Goal: Information Seeking & Learning: Check status

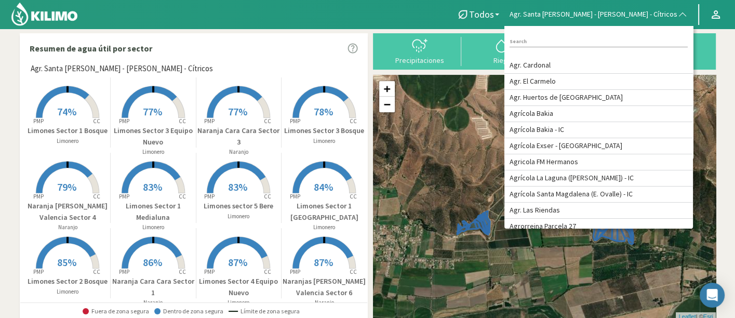
click at [0, 181] on section "Resumen de agua útil por sector Agr. Santa [PERSON_NAME] - [PERSON_NAME] - Cítr…" at bounding box center [367, 308] width 735 height 559
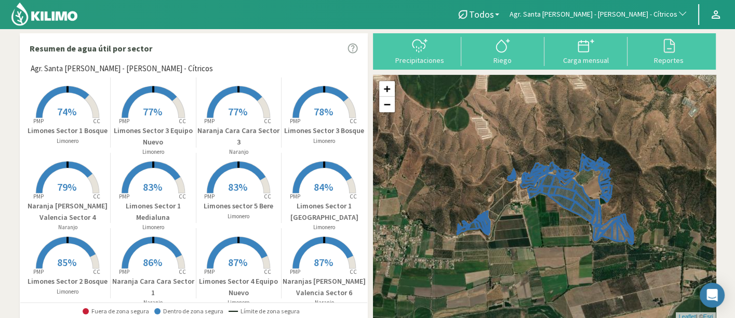
click at [50, 189] on rect at bounding box center [67, 194] width 83 height 83
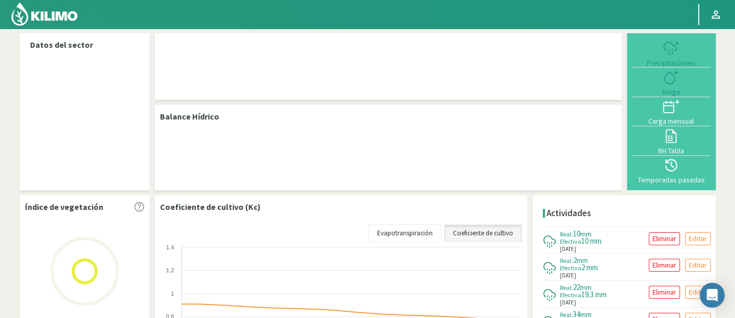
select select "20: Object"
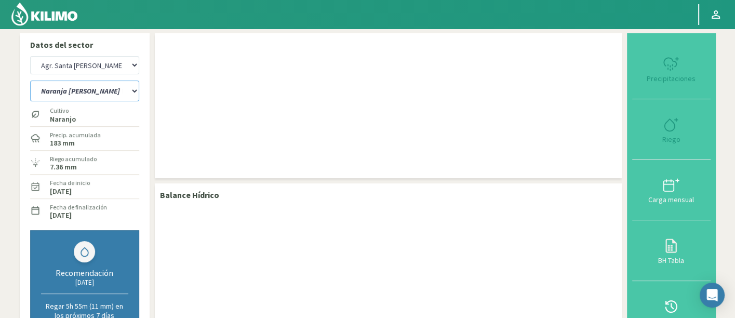
click at [94, 89] on select "12 A-B 14 -A Naranja [US_STATE] Parent [DEMOGRAPHIC_DATA] -[GEOGRAPHIC_DATA][PE…" at bounding box center [84, 90] width 109 height 21
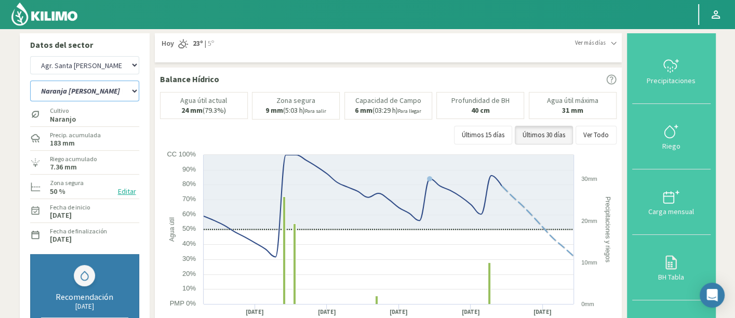
scroll to position [58, 0]
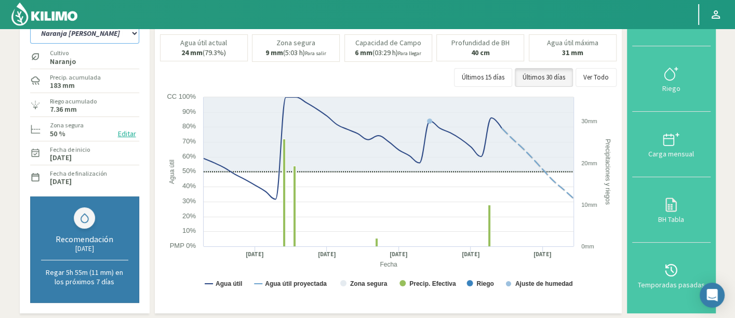
click at [97, 41] on select "12 A-B 14 -A Naranja [US_STATE] Parent [DEMOGRAPHIC_DATA] -[GEOGRAPHIC_DATA][PE…" at bounding box center [84, 33] width 109 height 21
click at [30, 23] on select "12 A-B 14 -A Naranja [US_STATE] Parent [DEMOGRAPHIC_DATA] -[GEOGRAPHIC_DATA][PE…" at bounding box center [84, 33] width 109 height 21
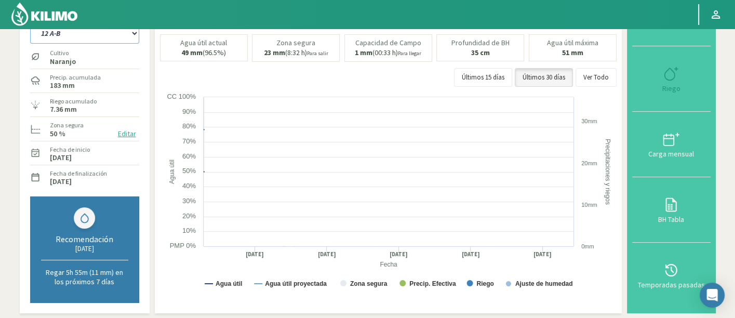
select select "25: Object"
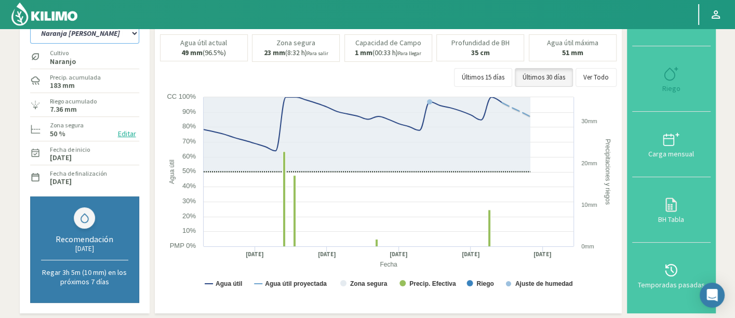
select select "301: Object"
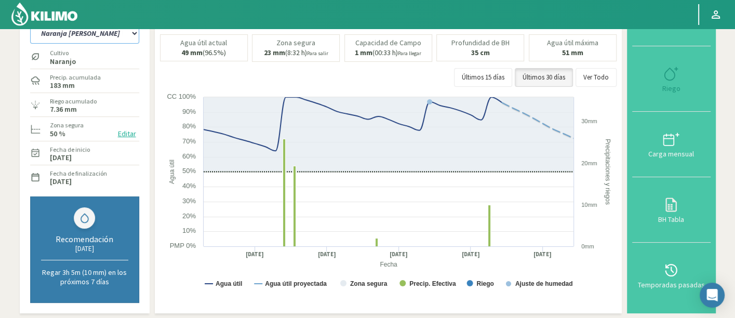
select select "30: Object"
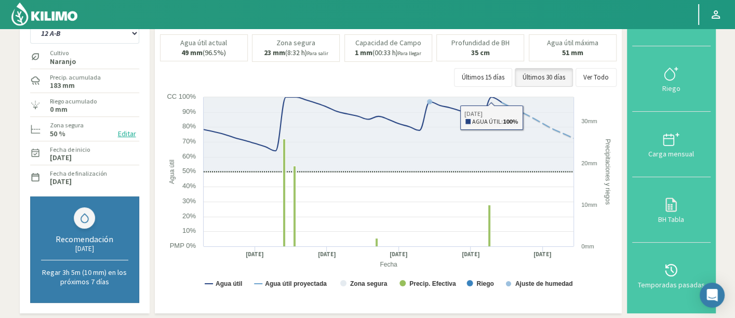
click at [579, 82] on div "Últimos 15 días Últimos 30 días Ver Todo" at bounding box center [388, 77] width 456 height 19
click at [586, 79] on button "Ver Todo" at bounding box center [595, 77] width 41 height 19
